Goal: Contribute content

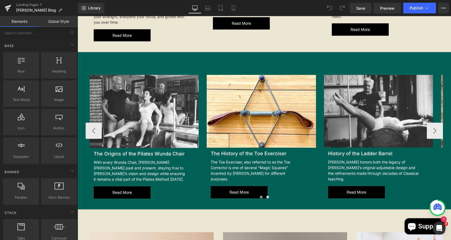
scroll to position [505, 0]
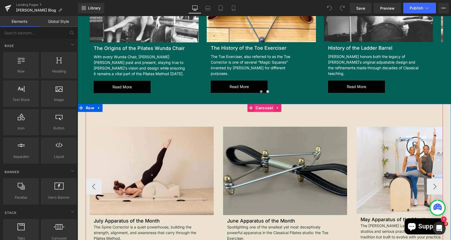
click at [258, 104] on span "Carousel" at bounding box center [264, 108] width 20 height 8
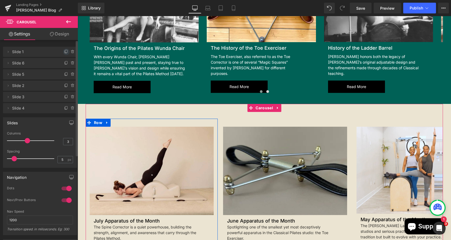
click at [64, 53] on icon at bounding box center [66, 52] width 4 height 4
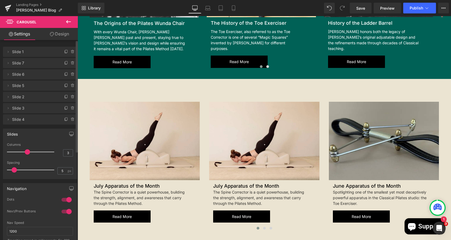
scroll to position [543, 0]
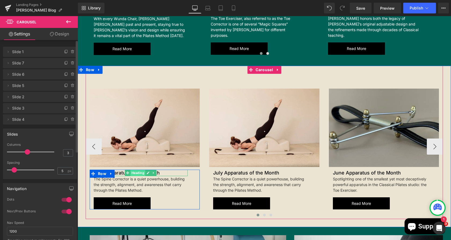
click at [131, 170] on span "Heading" at bounding box center [138, 173] width 15 height 6
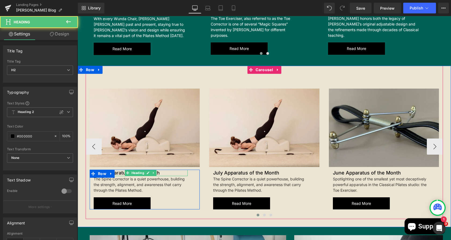
click at [114, 170] on h2 "July Apparatus of the Month" at bounding box center [141, 173] width 94 height 6
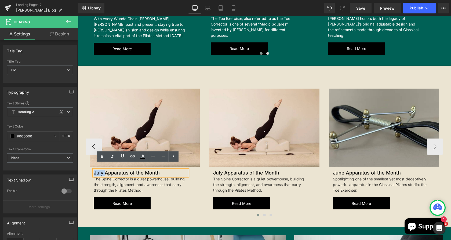
drag, startPoint x: 101, startPoint y: 167, endPoint x: 87, endPoint y: 168, distance: 14.0
click at [90, 170] on div "July Apparatus of the Month Heading The Spine Corrector is a quiet powerhouse, …" at bounding box center [141, 190] width 102 height 40
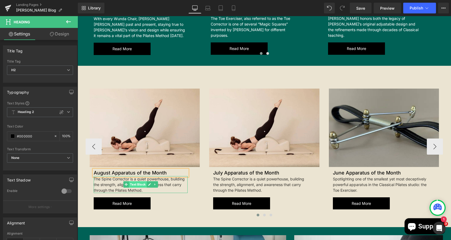
click at [131, 181] on span "Text Block" at bounding box center [138, 184] width 18 height 6
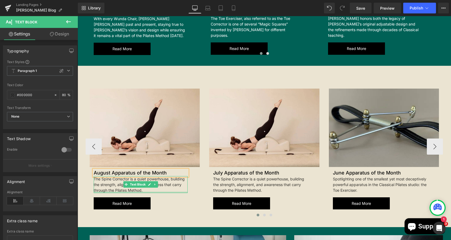
click at [142, 192] on div at bounding box center [141, 192] width 94 height 1
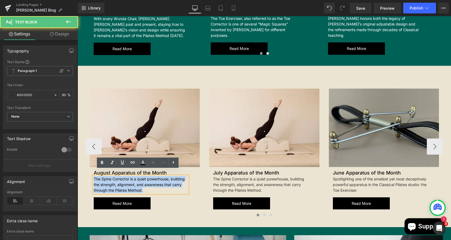
drag, startPoint x: 142, startPoint y: 185, endPoint x: 84, endPoint y: 172, distance: 59.8
click at [86, 172] on div "Image August Apparatus of the Month Heading The Spine Corrector is a quiet powe…" at bounding box center [145, 149] width 118 height 121
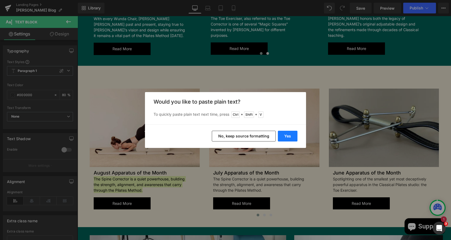
click at [291, 136] on button "Yes" at bounding box center [288, 136] width 20 height 11
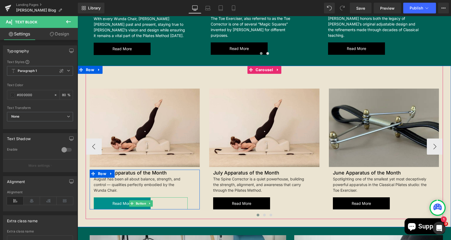
drag, startPoint x: 331, startPoint y: 20, endPoint x: 115, endPoint y: 197, distance: 280.3
click at [115, 200] on span "Read more" at bounding box center [122, 203] width 19 height 7
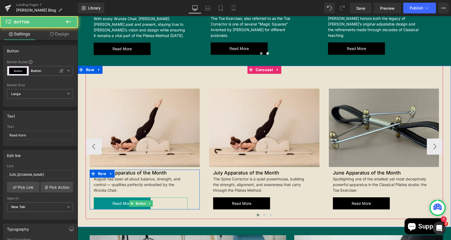
click at [120, 200] on span "Read more" at bounding box center [122, 203] width 19 height 7
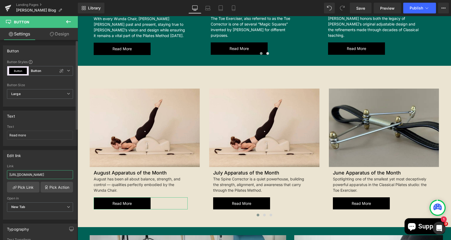
scroll to position [0, 68]
drag, startPoint x: 9, startPoint y: 173, endPoint x: 73, endPoint y: 175, distance: 63.7
click at [73, 175] on div "[URL][DOMAIN_NAME] Link [URL][DOMAIN_NAME] Pick Link Pick Action Current Tab Ne…" at bounding box center [40, 191] width 74 height 55
type input "[URL][DOMAIN_NAME]"
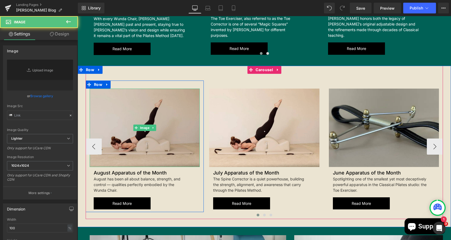
drag, startPoint x: 146, startPoint y: 122, endPoint x: 329, endPoint y: 16, distance: 212.2
click at [145, 122] on div "Image" at bounding box center [145, 128] width 110 height 79
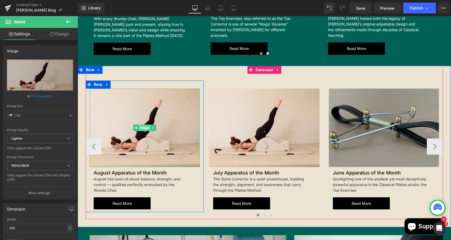
click at [139, 125] on span "Image" at bounding box center [145, 128] width 12 height 6
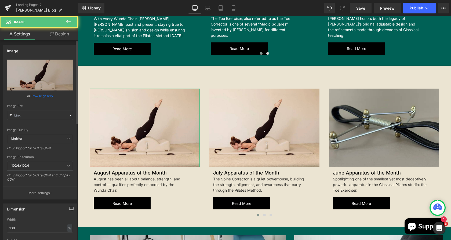
click at [47, 98] on link "Browse gallery" at bounding box center [41, 95] width 23 height 9
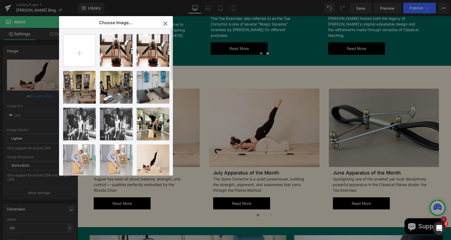
click at [81, 56] on input "file" at bounding box center [79, 50] width 32 height 32
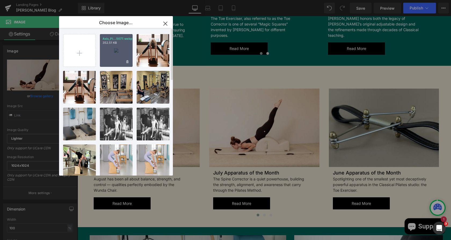
click at [115, 51] on div "Axis_Pi...5077.webp 352.51 KB" at bounding box center [116, 50] width 33 height 33
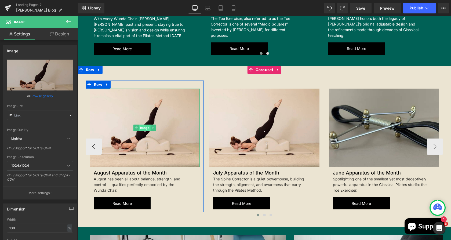
click at [141, 125] on span "Image" at bounding box center [145, 128] width 12 height 6
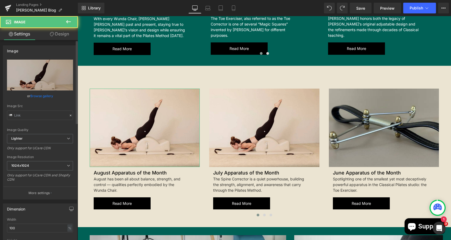
click at [35, 95] on link "Browse gallery" at bounding box center [41, 95] width 23 height 9
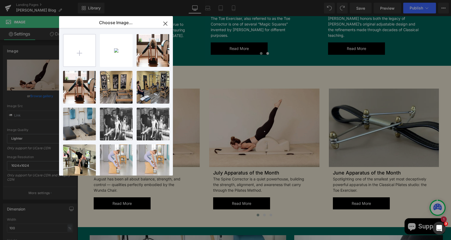
click at [84, 55] on input "file" at bounding box center [79, 50] width 32 height 32
type input "C:\fakepath\Axis_Pilates_Pull_Up_on_Wunda_Chair_20490ce8-edcb-4dca-9bea-beef485…"
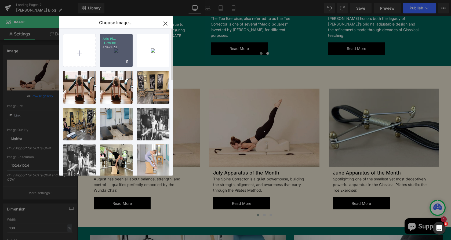
click at [117, 51] on div "Axis_Pi... _1_.webp 374.94 KB" at bounding box center [116, 50] width 33 height 33
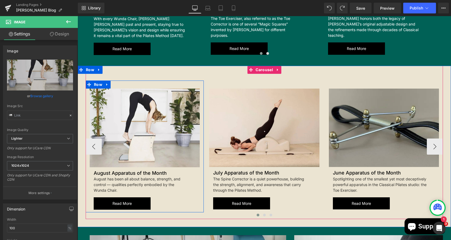
scroll to position [620, 0]
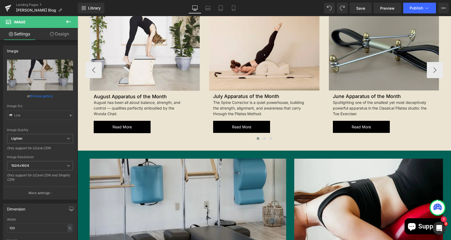
click at [138, 48] on div "Image" at bounding box center [145, 51] width 110 height 79
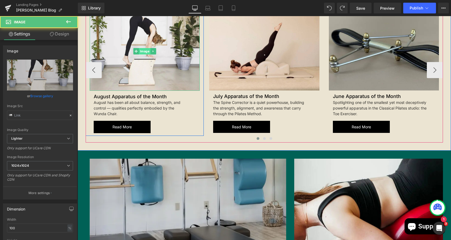
click at [140, 48] on span "Image" at bounding box center [145, 51] width 12 height 6
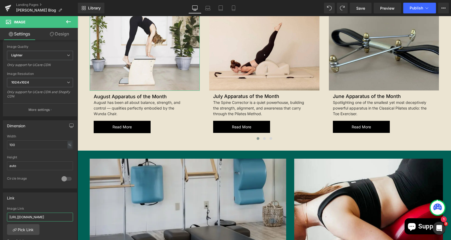
scroll to position [0, 68]
drag, startPoint x: 87, startPoint y: 230, endPoint x: 82, endPoint y: 215, distance: 15.9
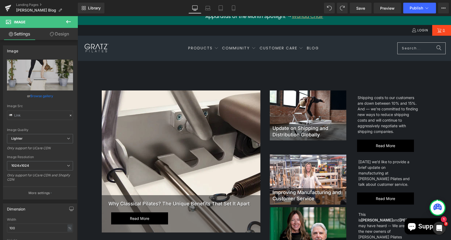
scroll to position [0, 0]
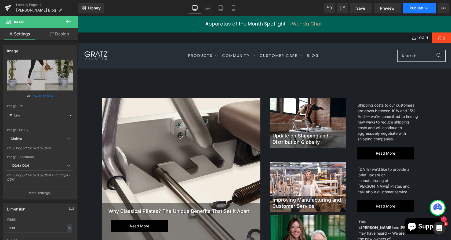
type input "[URL][DOMAIN_NAME]"
click at [421, 10] on span "Publish" at bounding box center [416, 8] width 13 height 4
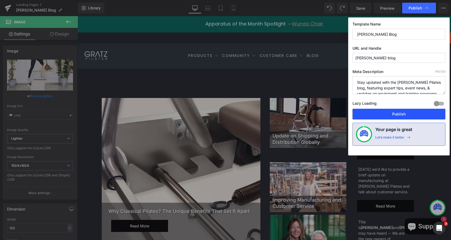
click at [378, 115] on button "Publish" at bounding box center [399, 114] width 93 height 11
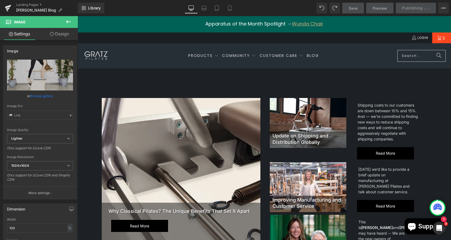
click at [378, 115] on div "Shipping costs to our customers are down between 10% and 15%. And — we’re commi…" at bounding box center [388, 121] width 61 height 39
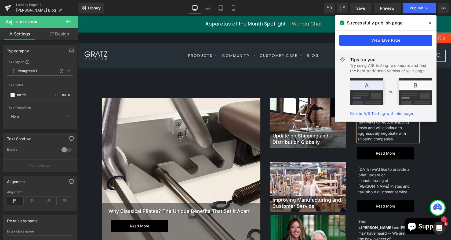
click at [389, 39] on link "View Live Page" at bounding box center [385, 40] width 93 height 11
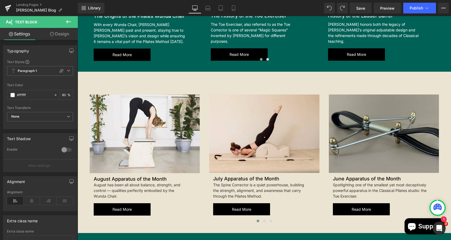
scroll to position [553, 0]
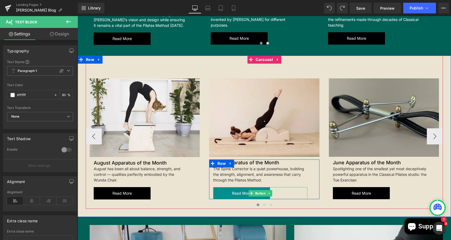
click at [240, 190] on span "Read more" at bounding box center [241, 193] width 19 height 7
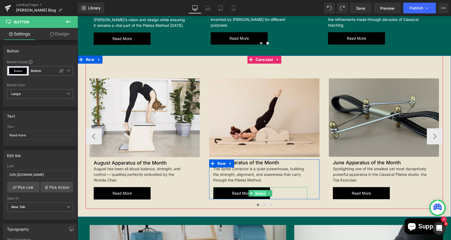
click at [259, 190] on span "Button" at bounding box center [260, 193] width 12 height 6
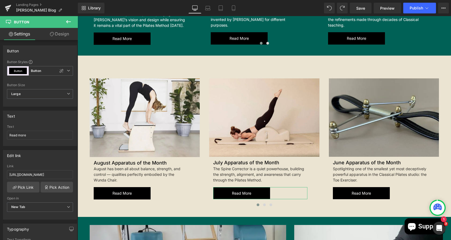
click at [57, 35] on link "Design" at bounding box center [59, 34] width 39 height 12
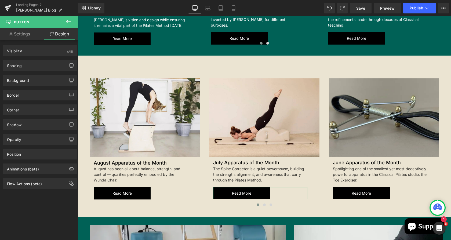
click at [23, 37] on link "Settings" at bounding box center [19, 34] width 39 height 12
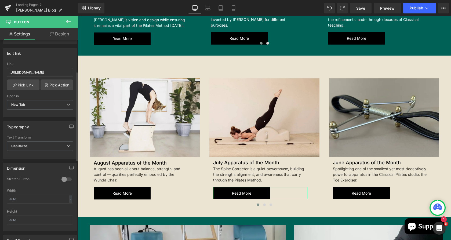
scroll to position [112, 0]
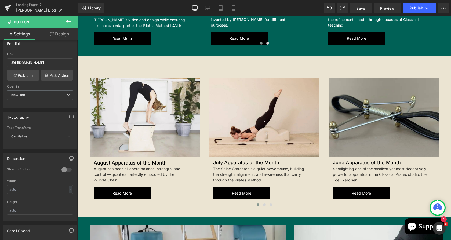
click at [60, 35] on link "Design" at bounding box center [59, 34] width 39 height 12
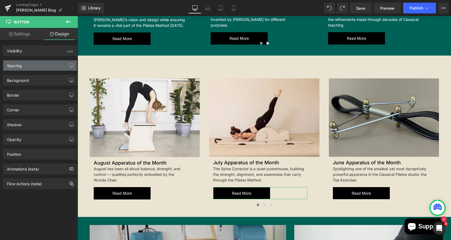
click at [42, 62] on div "Spacing" at bounding box center [40, 65] width 74 height 10
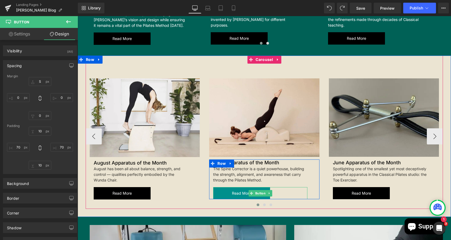
click at [239, 190] on span "Read more" at bounding box center [241, 193] width 19 height 7
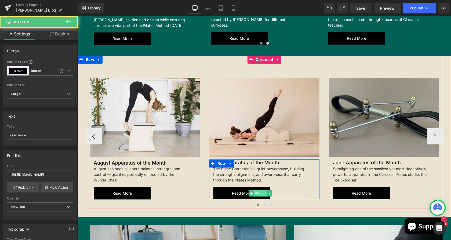
click at [257, 190] on span "Button" at bounding box center [260, 193] width 12 height 6
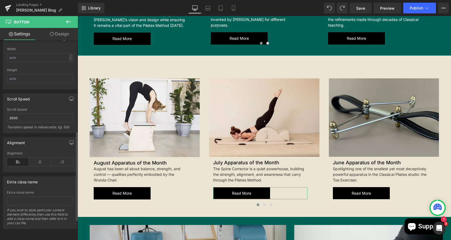
scroll to position [0, 0]
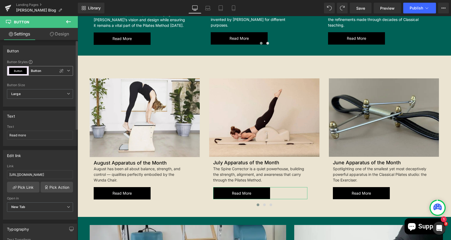
click at [38, 72] on b "Button" at bounding box center [36, 71] width 10 height 5
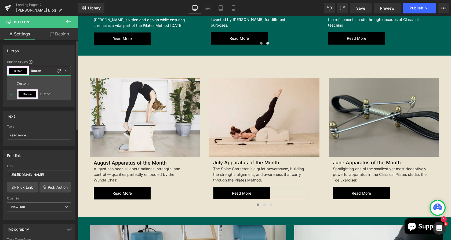
click at [19, 69] on button "Button" at bounding box center [18, 71] width 18 height 6
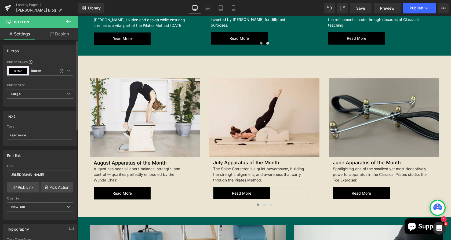
click at [31, 96] on span "Large" at bounding box center [40, 94] width 66 height 10
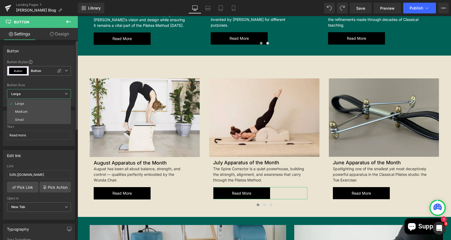
click at [29, 90] on span "Large" at bounding box center [39, 94] width 64 height 10
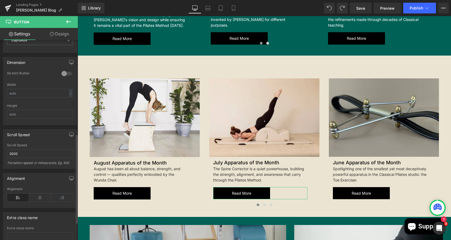
scroll to position [247, 0]
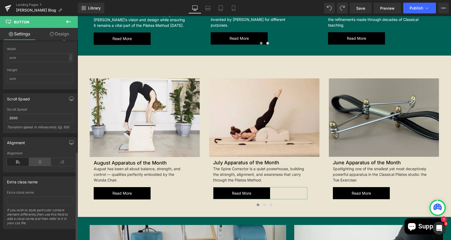
click at [38, 158] on icon at bounding box center [40, 162] width 22 height 8
